Goal: Task Accomplishment & Management: Use online tool/utility

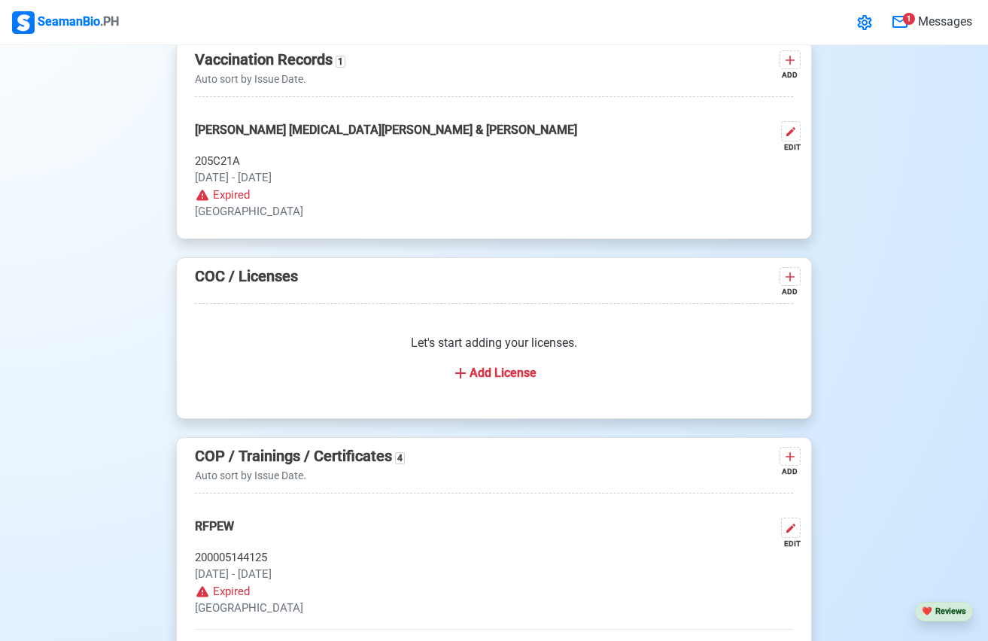
scroll to position [1388, 0]
click at [856, 16] on icon at bounding box center [864, 23] width 18 height 18
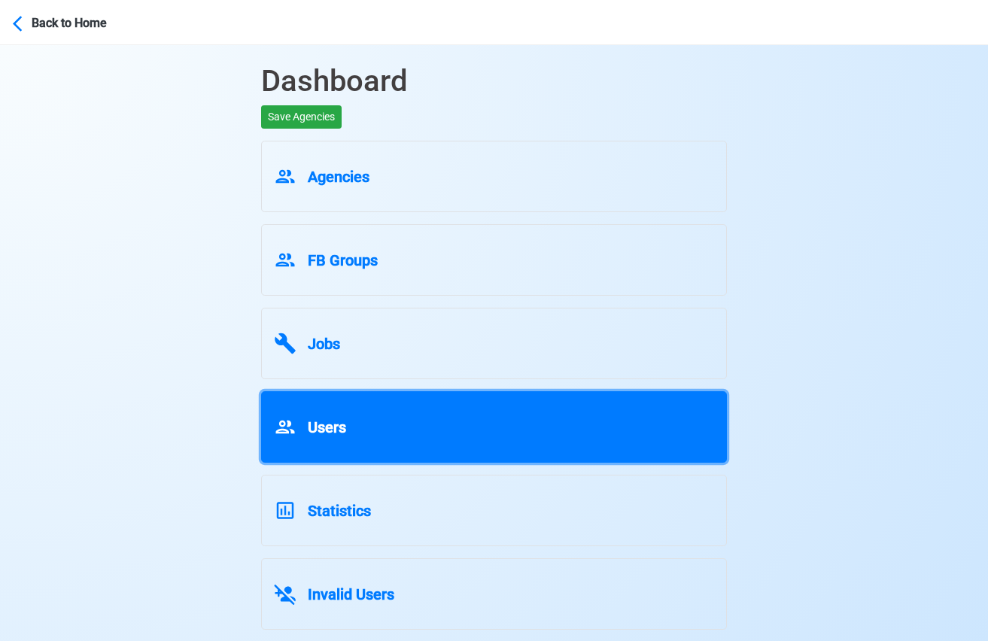
click at [625, 441] on link "Users" at bounding box center [494, 426] width 466 height 71
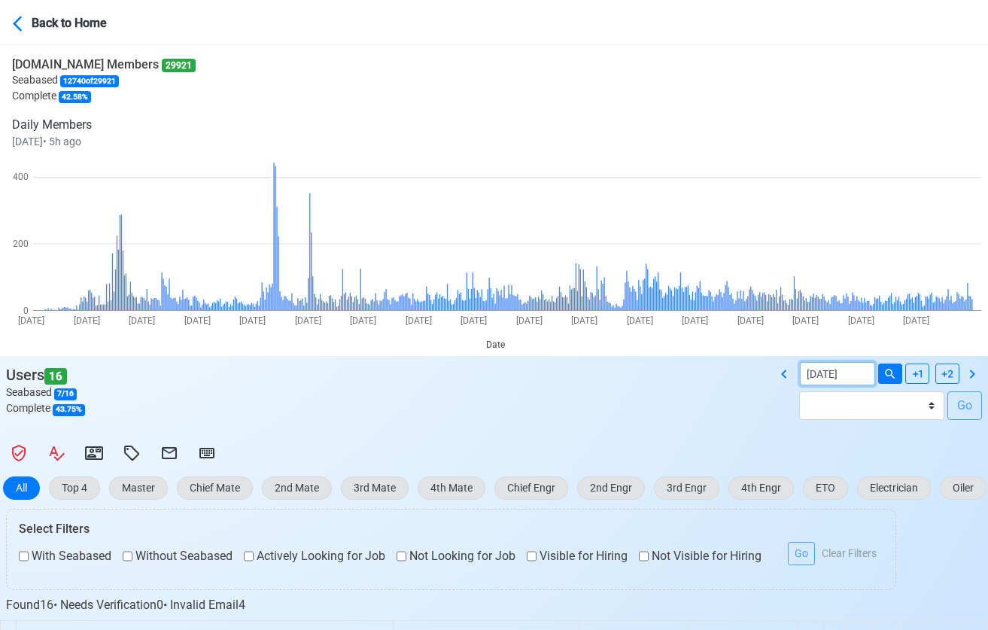
click at [872, 376] on input "[DATE]" at bounding box center [836, 373] width 75 height 23
select select "****"
select select "******"
click at [880, 371] on button at bounding box center [890, 373] width 24 height 20
click at [782, 381] on icon at bounding box center [784, 374] width 18 height 18
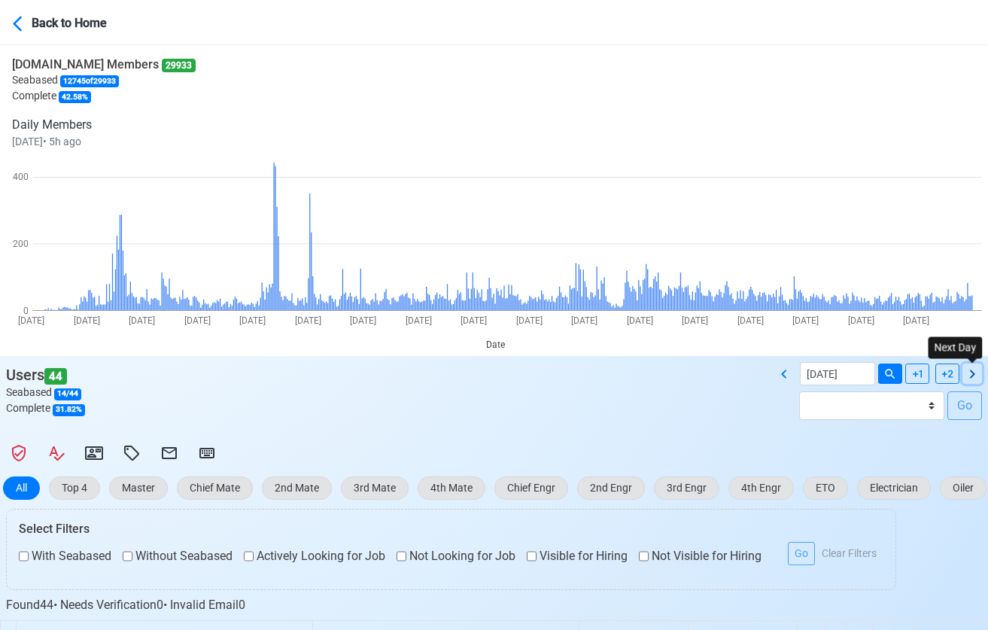
click at [969, 365] on icon at bounding box center [972, 374] width 18 height 18
click at [969, 362] on div "[DATE]" at bounding box center [881, 373] width 214 height 23
drag, startPoint x: 787, startPoint y: 369, endPoint x: 776, endPoint y: 386, distance: 20.7
click at [776, 386] on div "[DATE] Batch [DATE] - [DATE] Batch [DATE] - [DATE] Batch [DATE] - [DATE] Batch …" at bounding box center [881, 397] width 214 height 70
click at [975, 370] on icon at bounding box center [972, 374] width 18 height 18
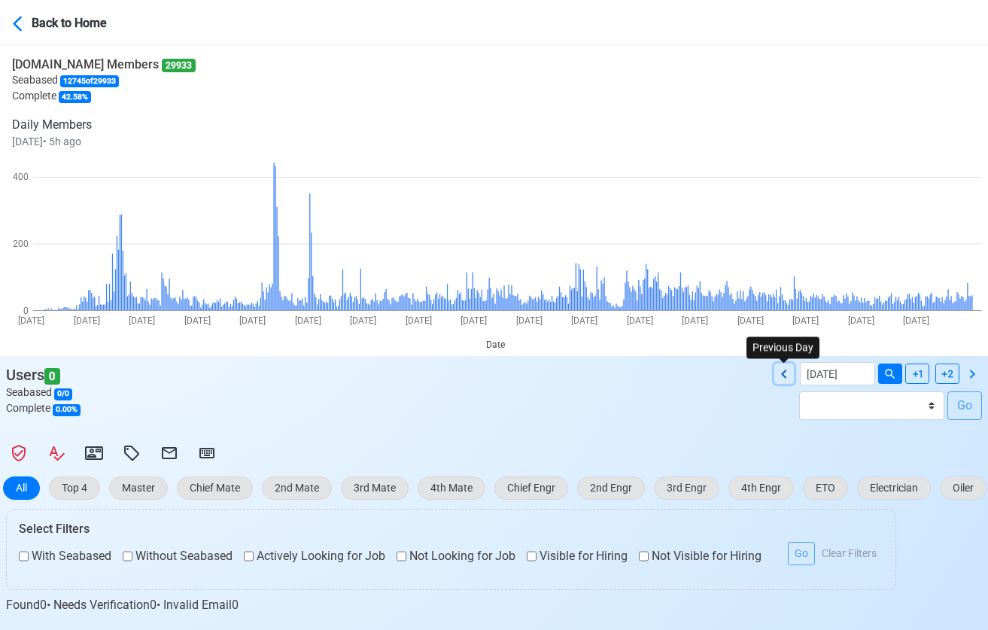
click at [788, 378] on icon at bounding box center [784, 374] width 18 height 18
click at [789, 377] on icon at bounding box center [784, 374] width 18 height 18
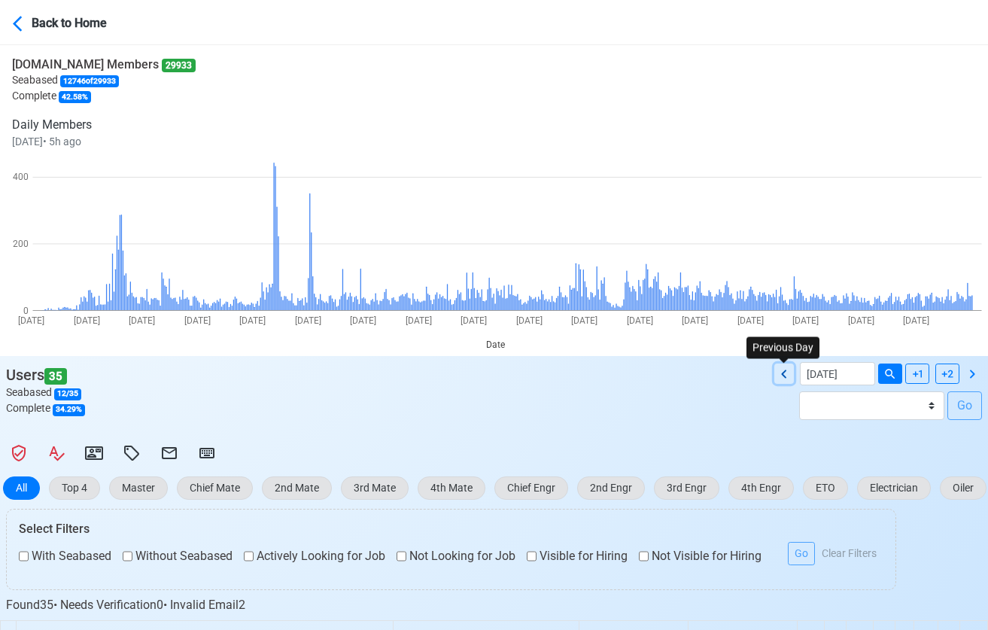
click at [789, 377] on icon at bounding box center [784, 374] width 18 height 18
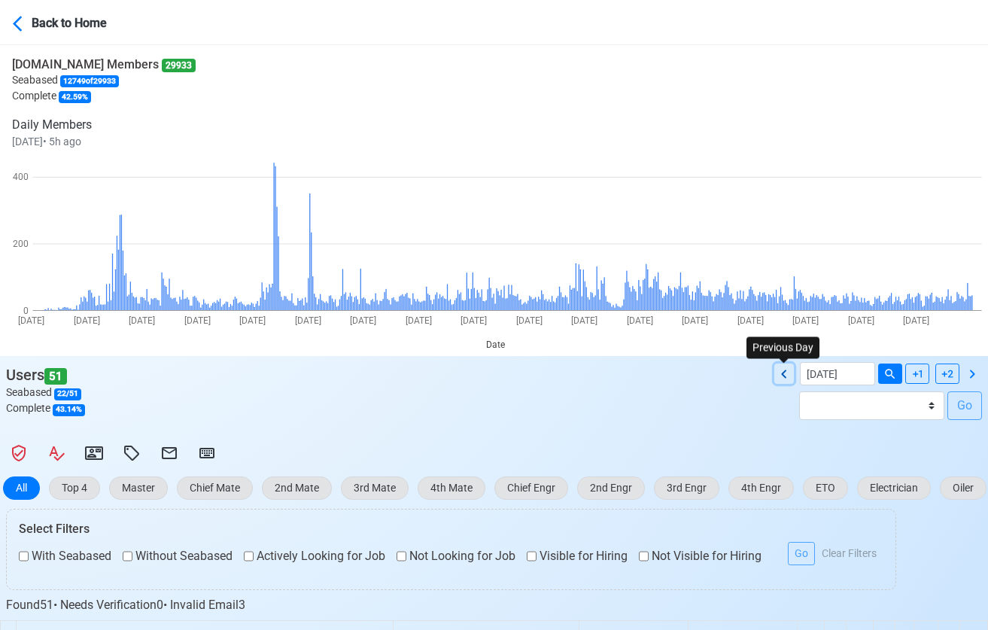
click at [789, 377] on icon at bounding box center [784, 374] width 18 height 18
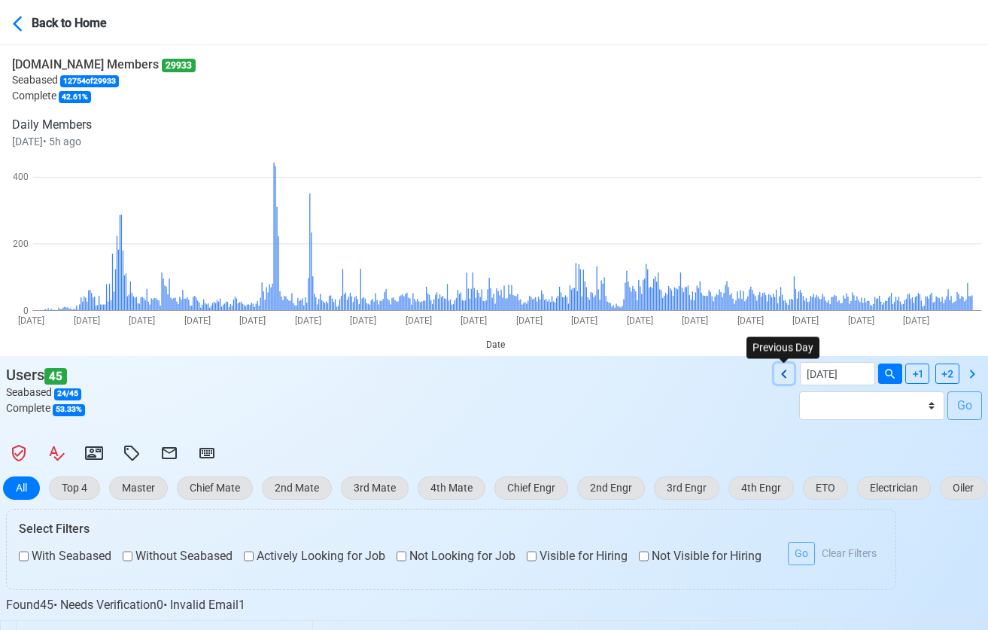
click at [789, 377] on icon at bounding box center [784, 374] width 18 height 18
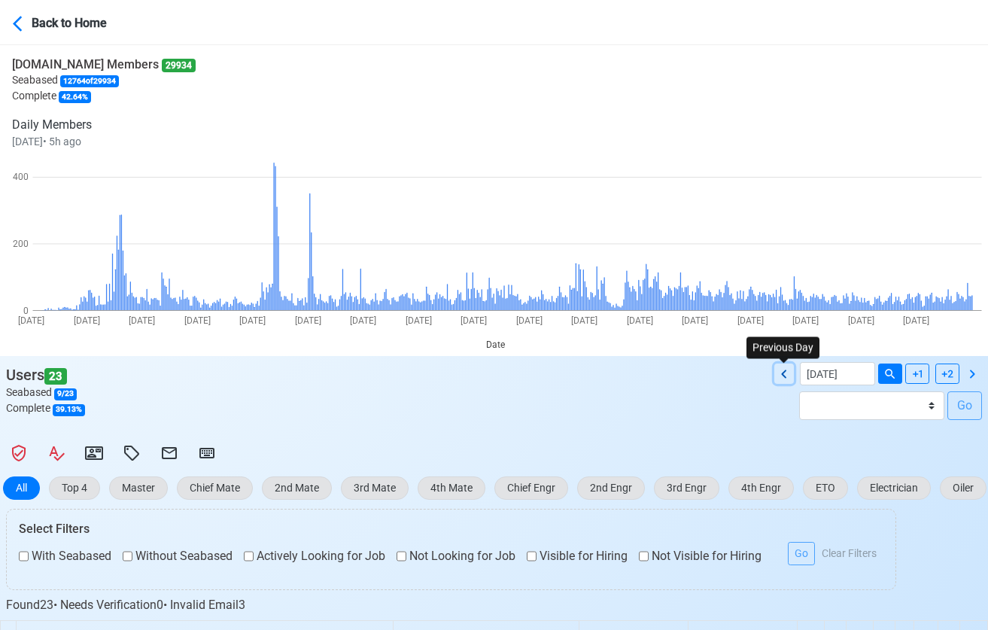
click at [789, 377] on icon at bounding box center [784, 374] width 18 height 18
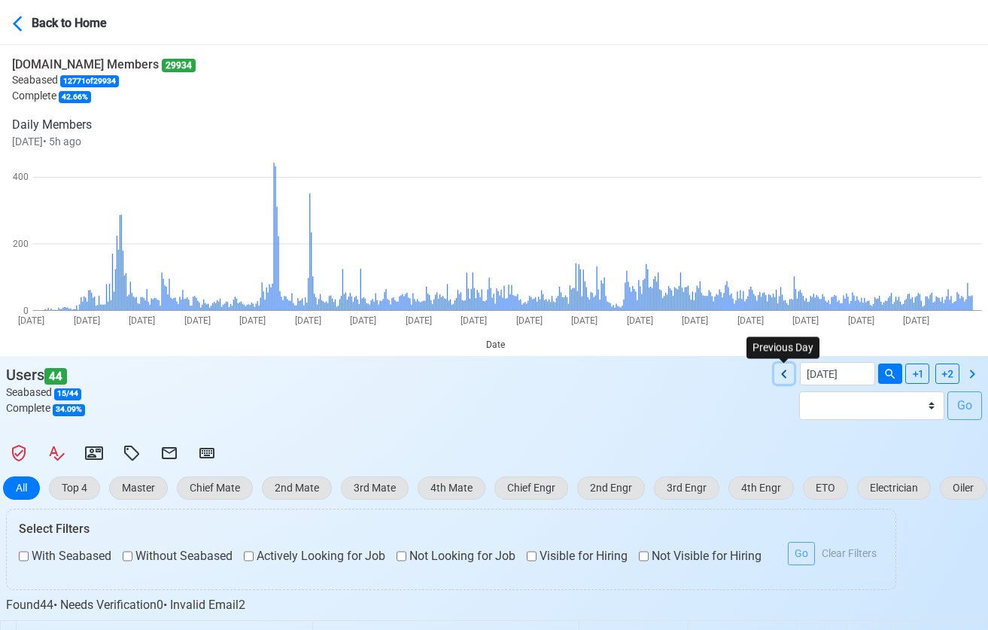
click at [789, 377] on icon at bounding box center [784, 374] width 18 height 18
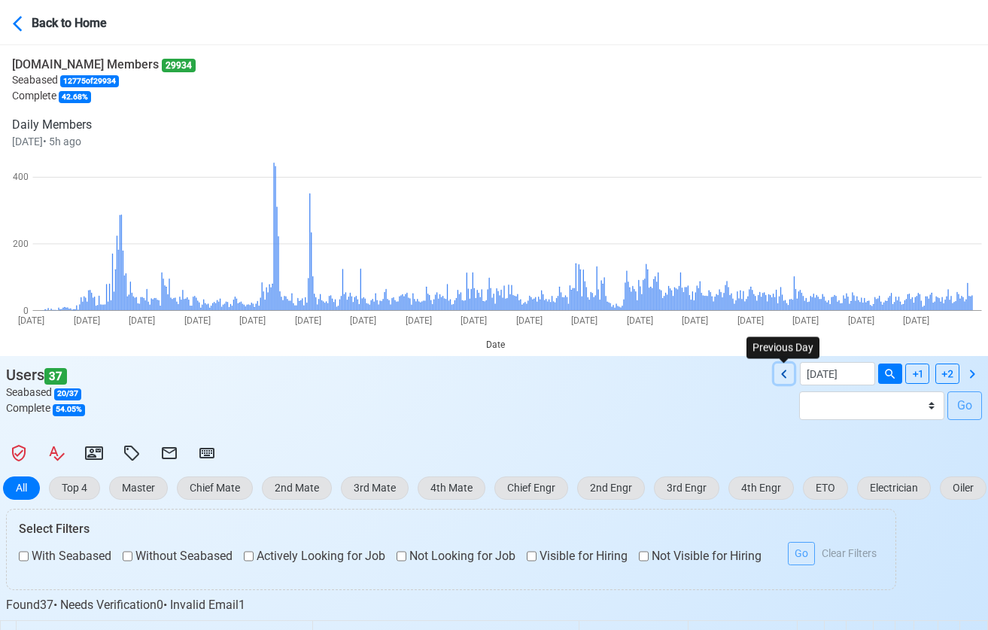
click at [789, 377] on icon at bounding box center [784, 374] width 18 height 18
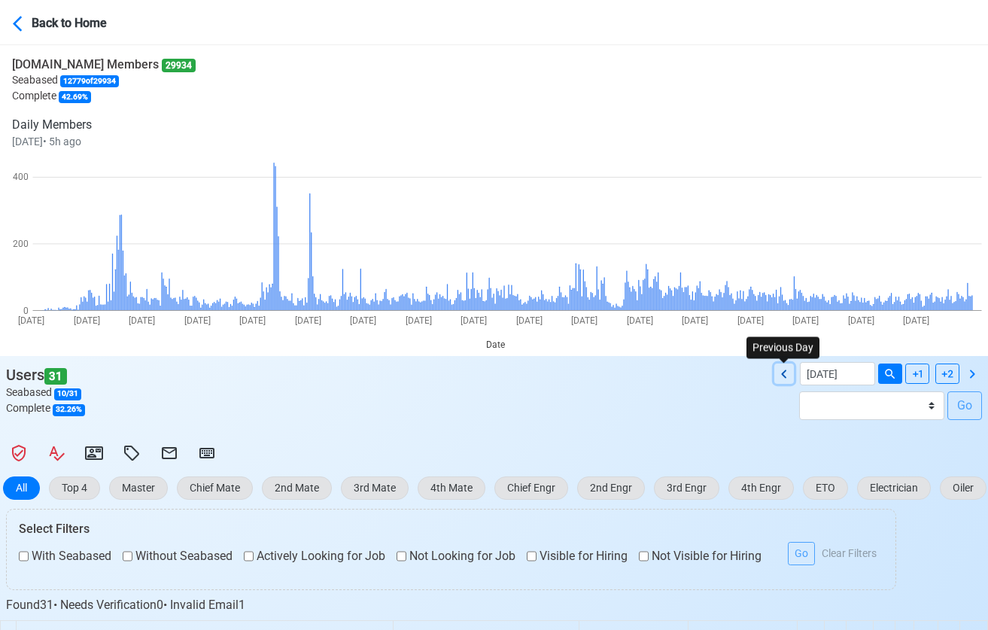
click at [789, 377] on icon at bounding box center [784, 374] width 18 height 18
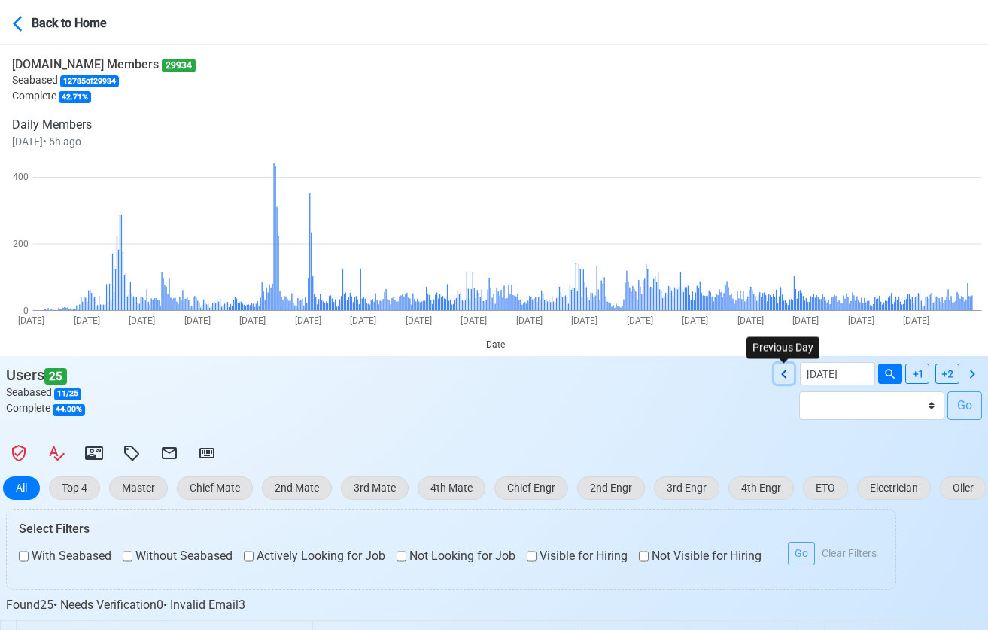
click at [789, 377] on icon at bounding box center [784, 374] width 18 height 18
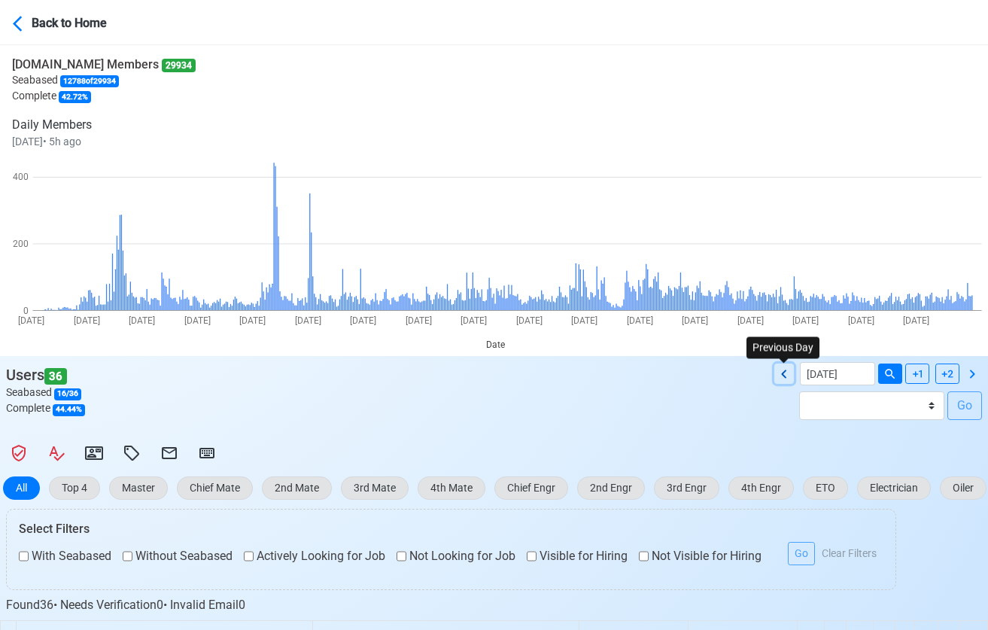
click at [789, 377] on icon at bounding box center [784, 374] width 18 height 18
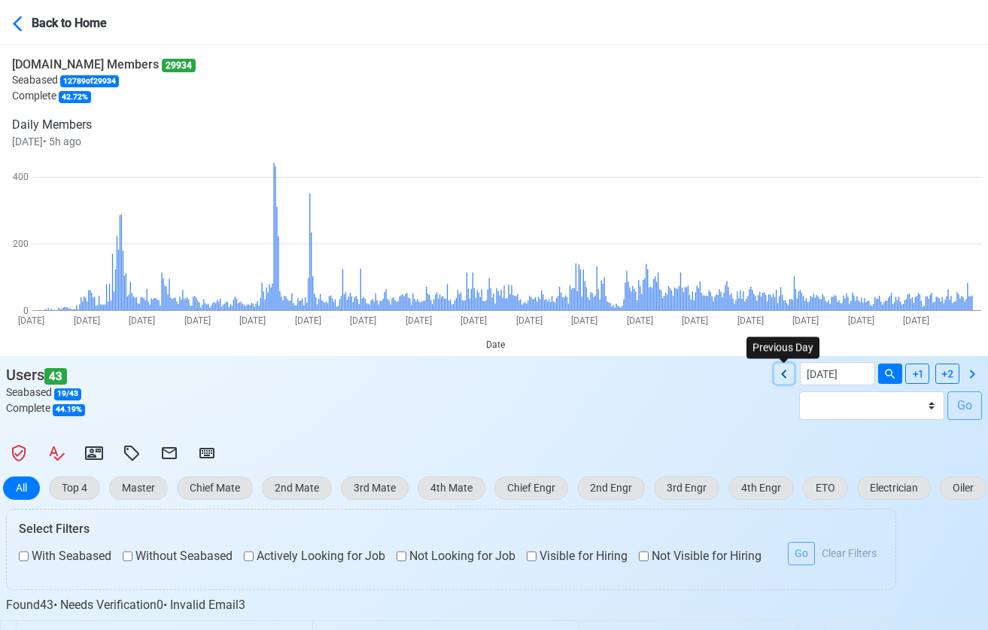
click at [789, 377] on icon at bounding box center [784, 374] width 18 height 18
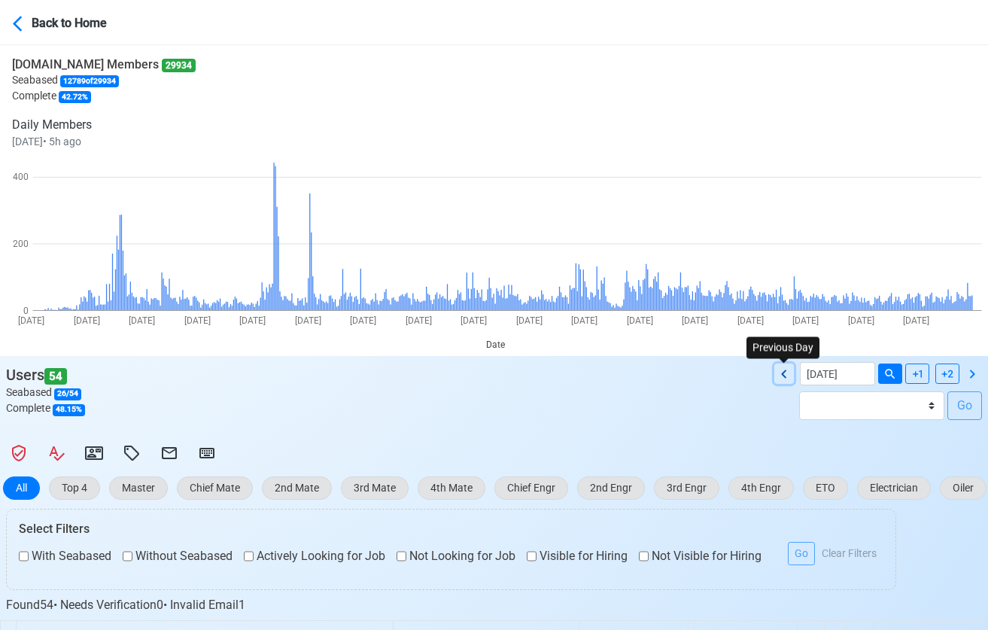
click at [789, 377] on icon at bounding box center [784, 374] width 18 height 18
type input "[DATE]"
select select "****"
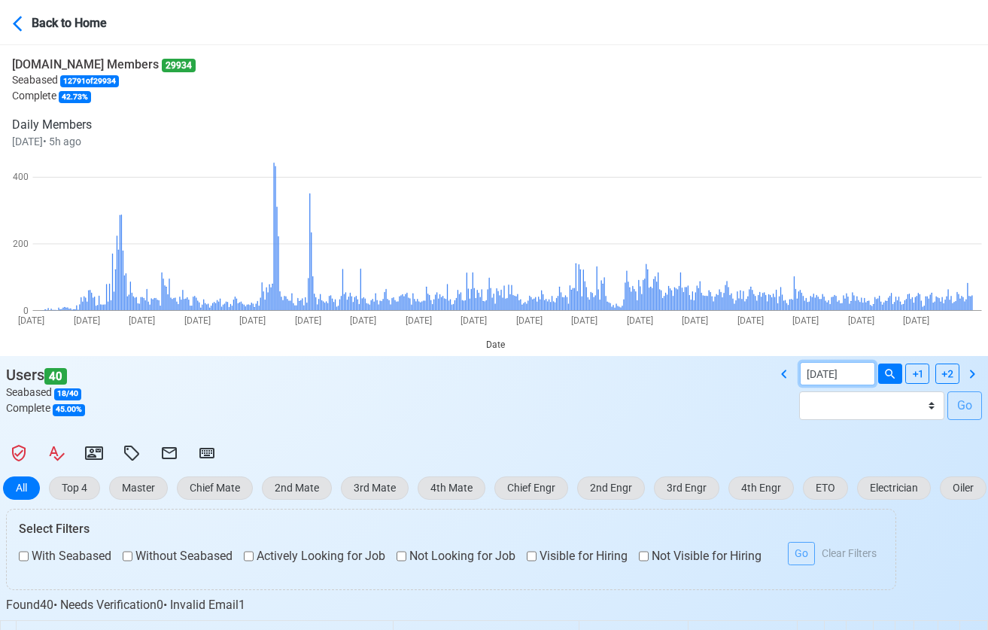
select select "****"
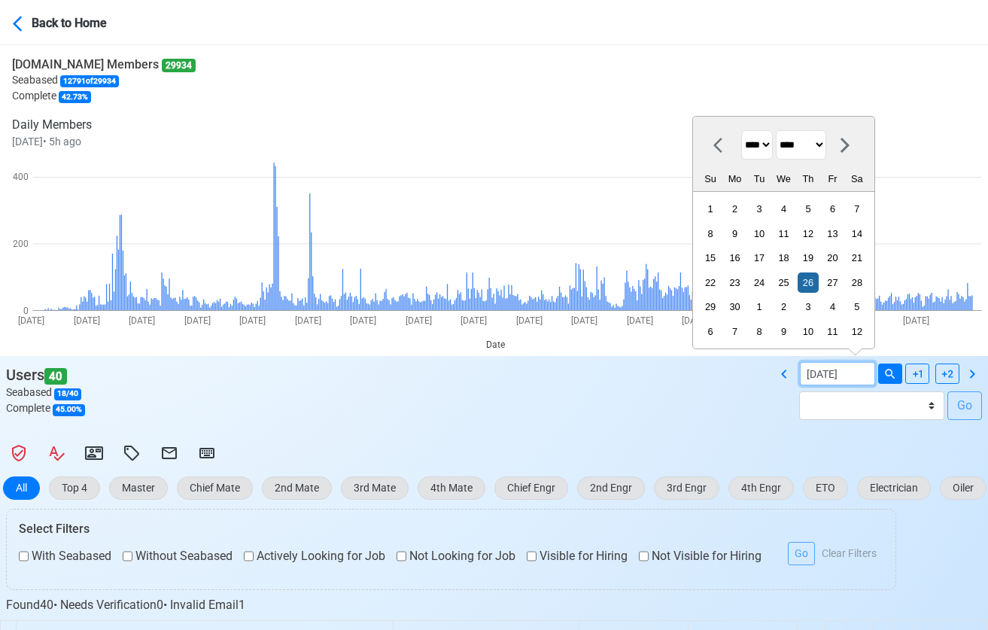
click at [809, 378] on input "[DATE]" at bounding box center [836, 373] width 75 height 23
click at [748, 300] on div "1" at bounding box center [758, 306] width 20 height 20
type input "[DATE]"
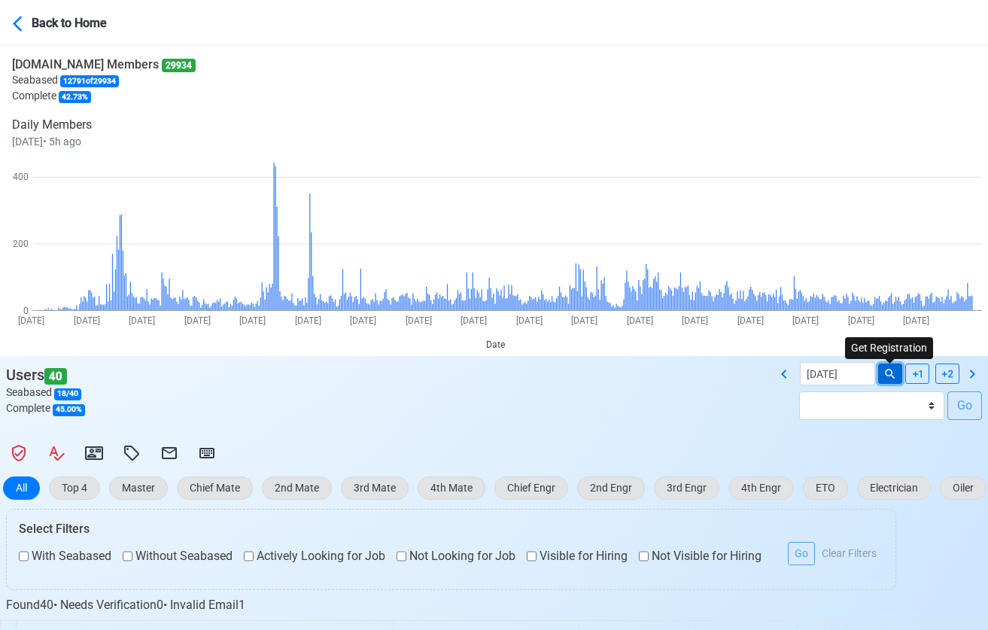
click at [892, 375] on icon at bounding box center [890, 374] width 14 height 14
click at [915, 374] on icon at bounding box center [916, 374] width 9 height 8
select select "****"
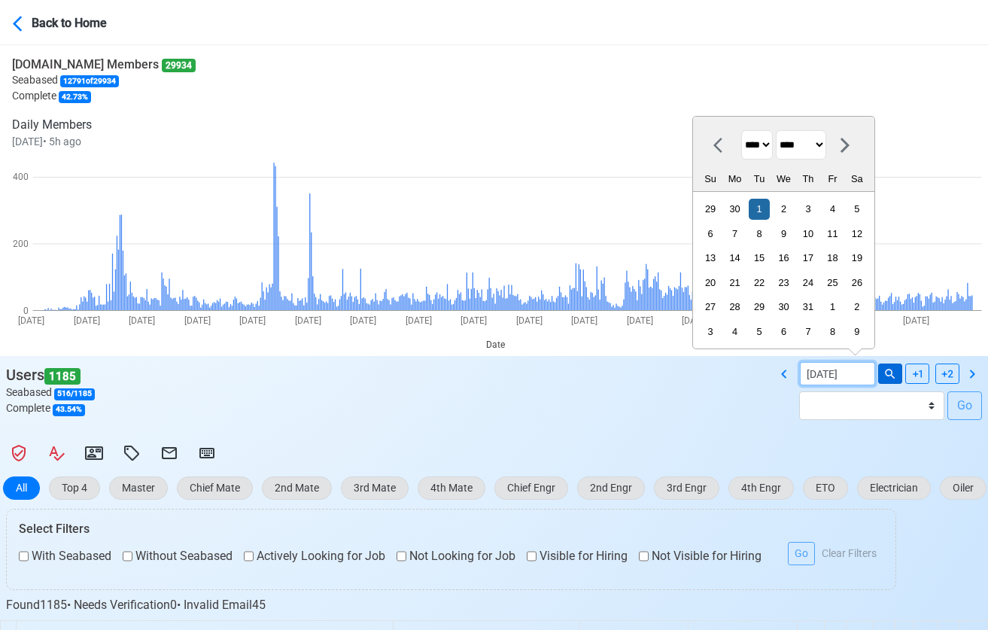
click at [865, 376] on input "[DATE]" at bounding box center [836, 373] width 75 height 23
click at [822, 308] on div "1" at bounding box center [832, 306] width 20 height 20
type input "[DATE]"
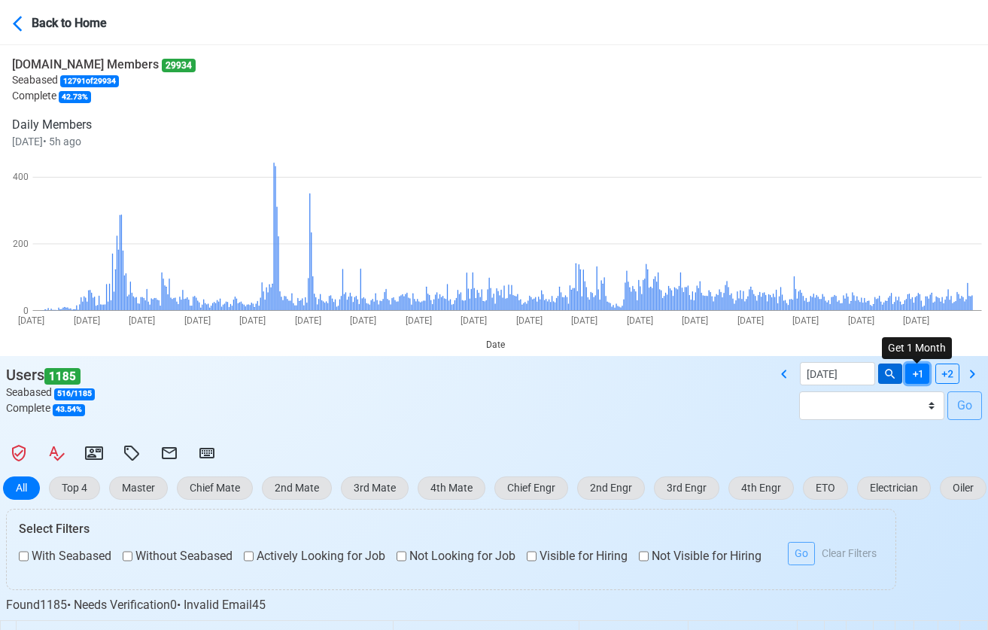
click at [918, 371] on icon at bounding box center [917, 374] width 14 height 14
select select "****"
select select "******"
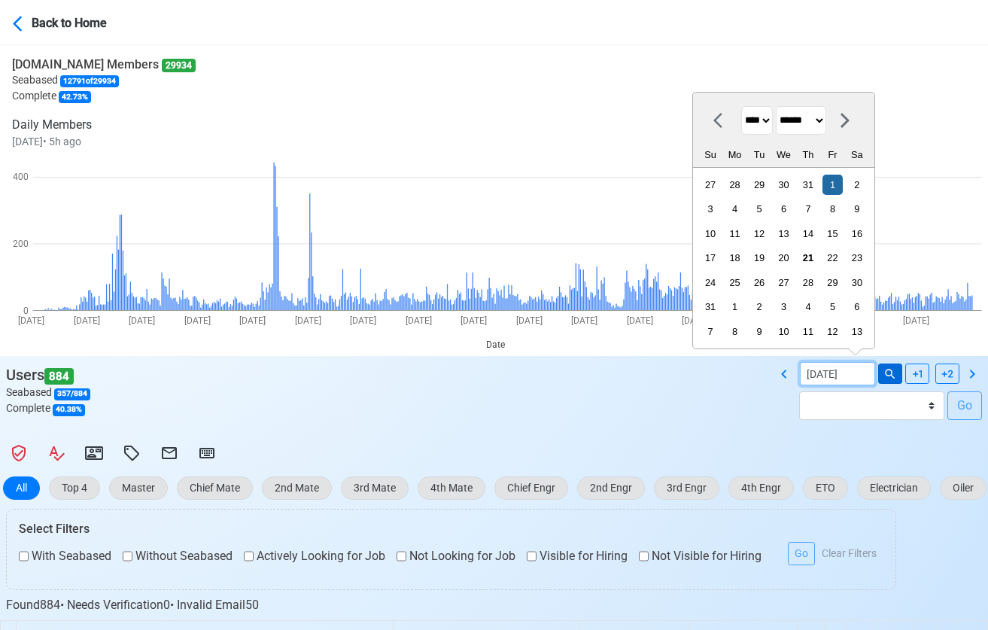
click at [842, 366] on input "[DATE]" at bounding box center [836, 373] width 75 height 23
click at [797, 249] on div "21" at bounding box center [807, 257] width 20 height 20
type input "[DATE]"
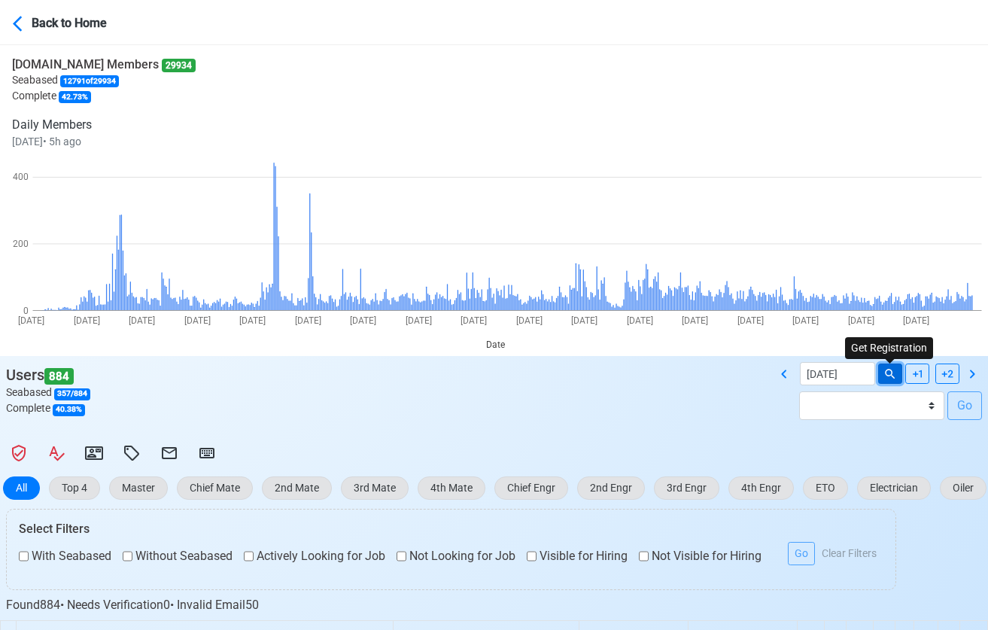
click at [893, 370] on icon at bounding box center [890, 374] width 14 height 14
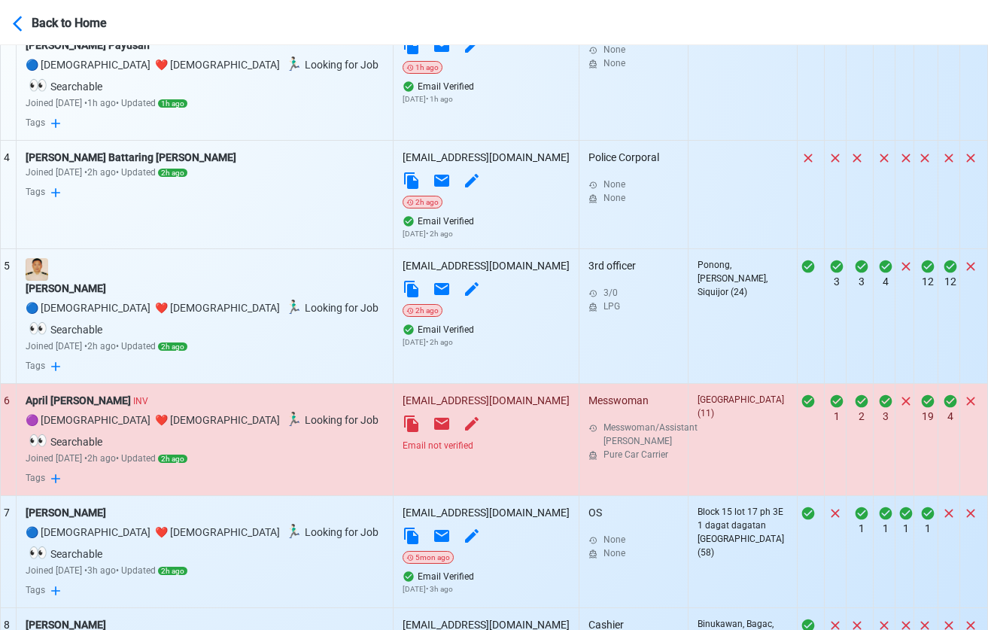
scroll to position [577, 0]
